Goal: Transaction & Acquisition: Purchase product/service

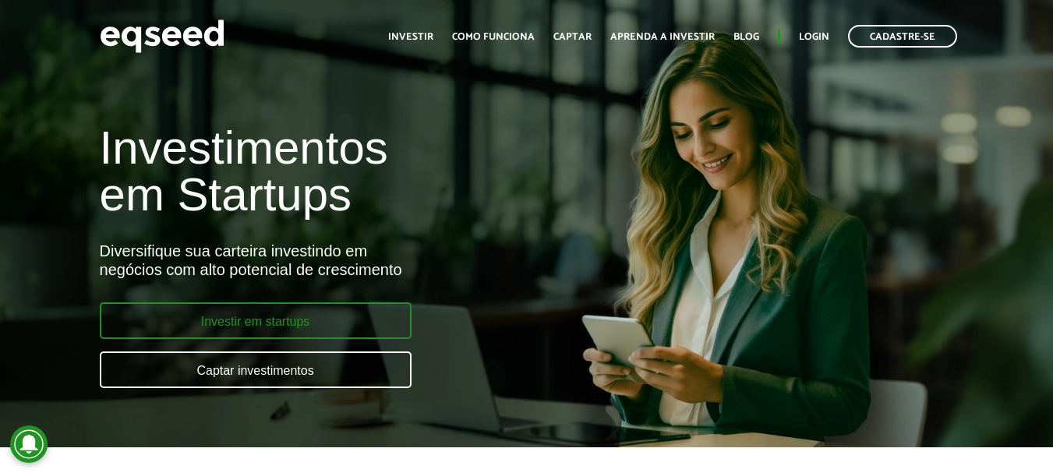
click at [206, 319] on link "Investir em startups" at bounding box center [256, 320] width 312 height 37
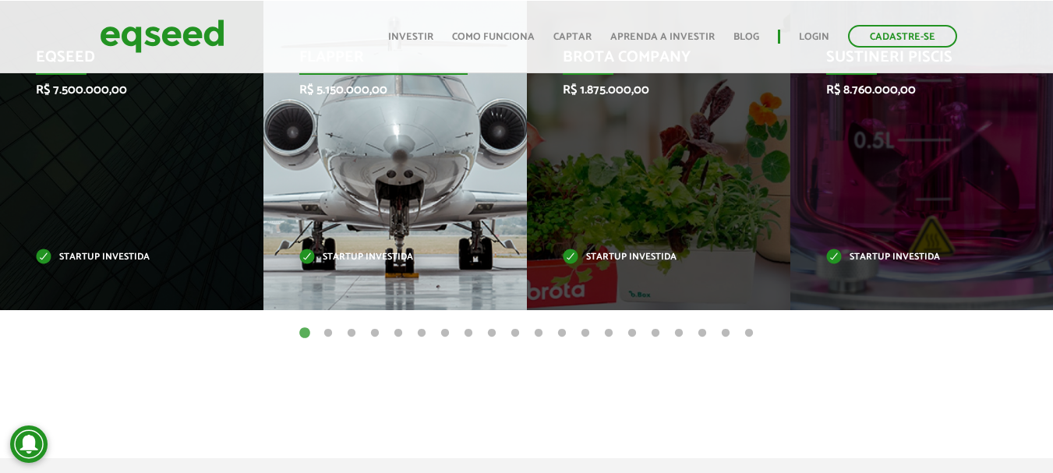
scroll to position [701, 0]
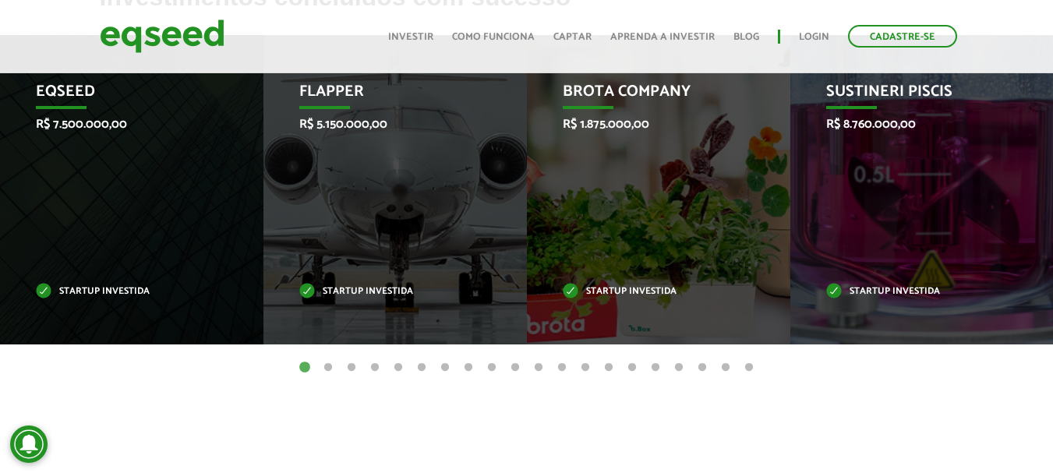
click at [327, 362] on button "2" at bounding box center [328, 368] width 16 height 16
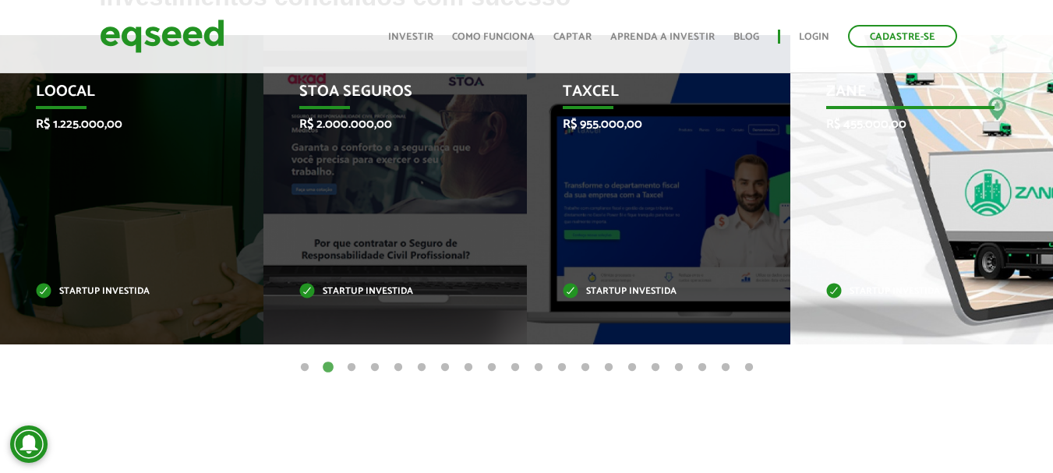
click at [834, 138] on div "Zane R$ 455.000,00 Startup investida" at bounding box center [910, 189] width 240 height 309
